Goal: Information Seeking & Learning: Learn about a topic

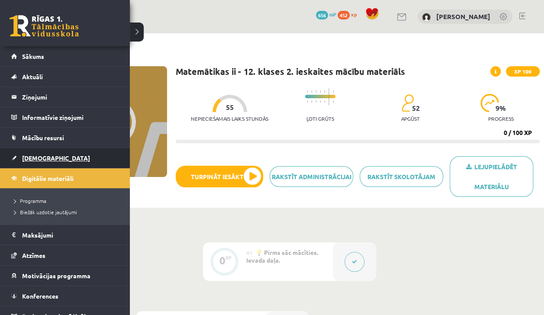
click at [38, 155] on span "[DEMOGRAPHIC_DATA]" at bounding box center [56, 158] width 68 height 8
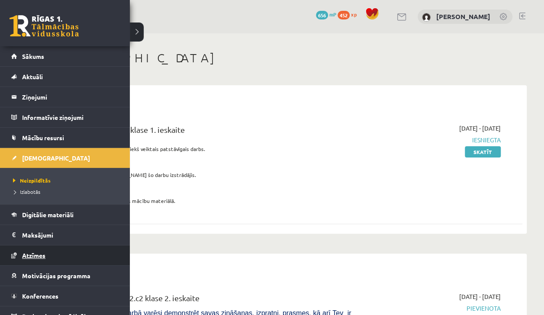
click at [39, 245] on link "Atzīmes" at bounding box center [65, 255] width 108 height 20
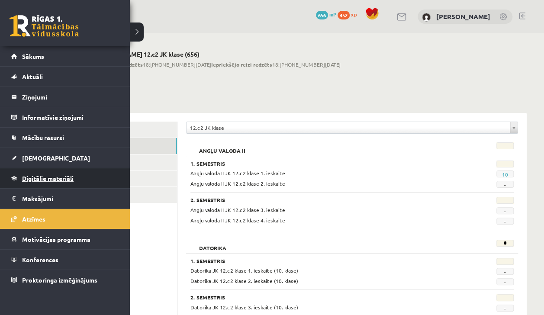
click at [53, 175] on span "Digitālie materiāli" at bounding box center [47, 178] width 51 height 8
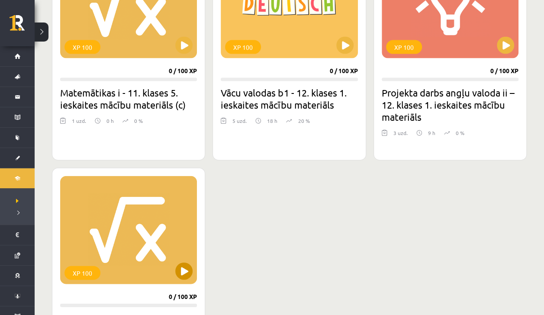
scroll to position [878, 0]
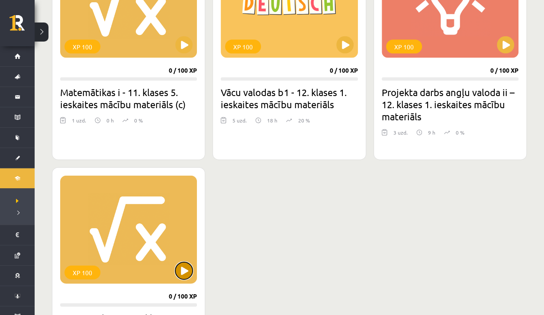
click at [186, 267] on button at bounding box center [183, 270] width 17 height 17
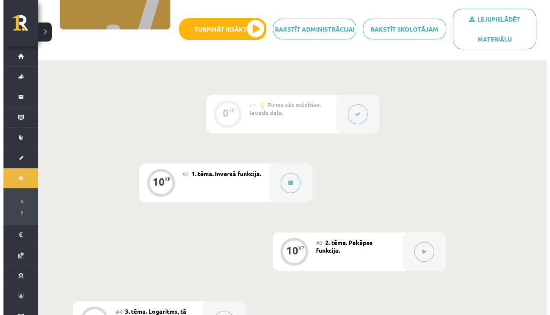
scroll to position [150, 0]
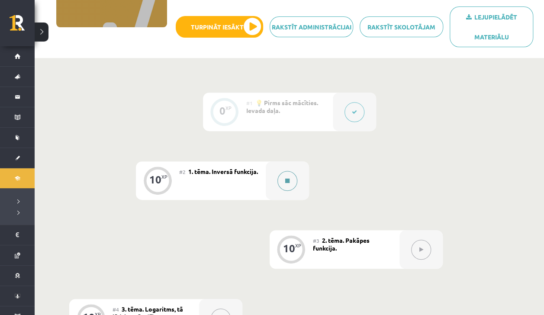
click at [293, 188] on button at bounding box center [287, 181] width 20 height 20
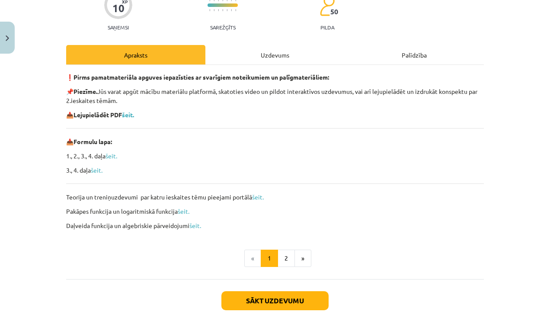
scroll to position [81, 0]
